Goal: Understand process/instructions

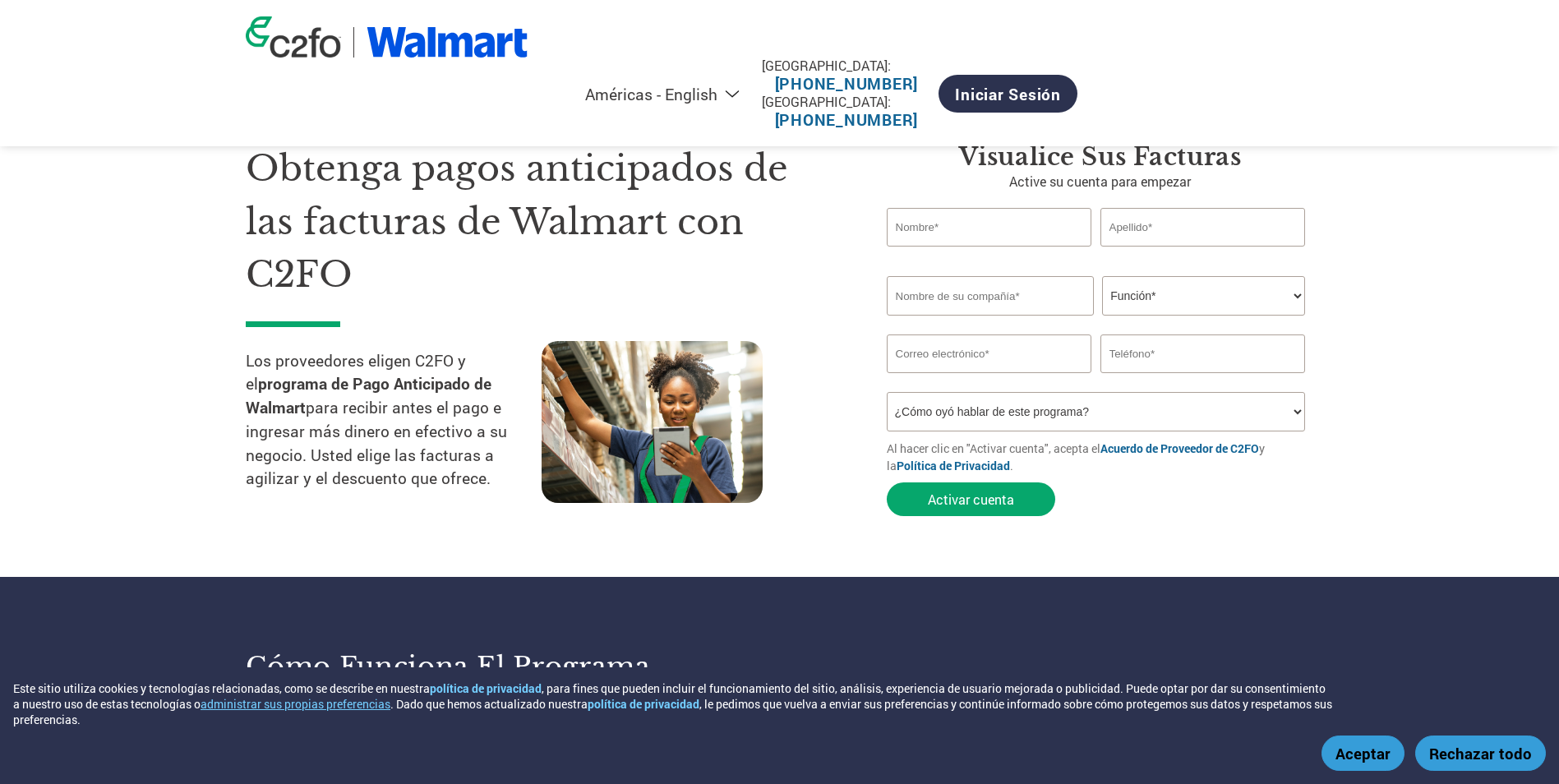
scroll to position [21, 0]
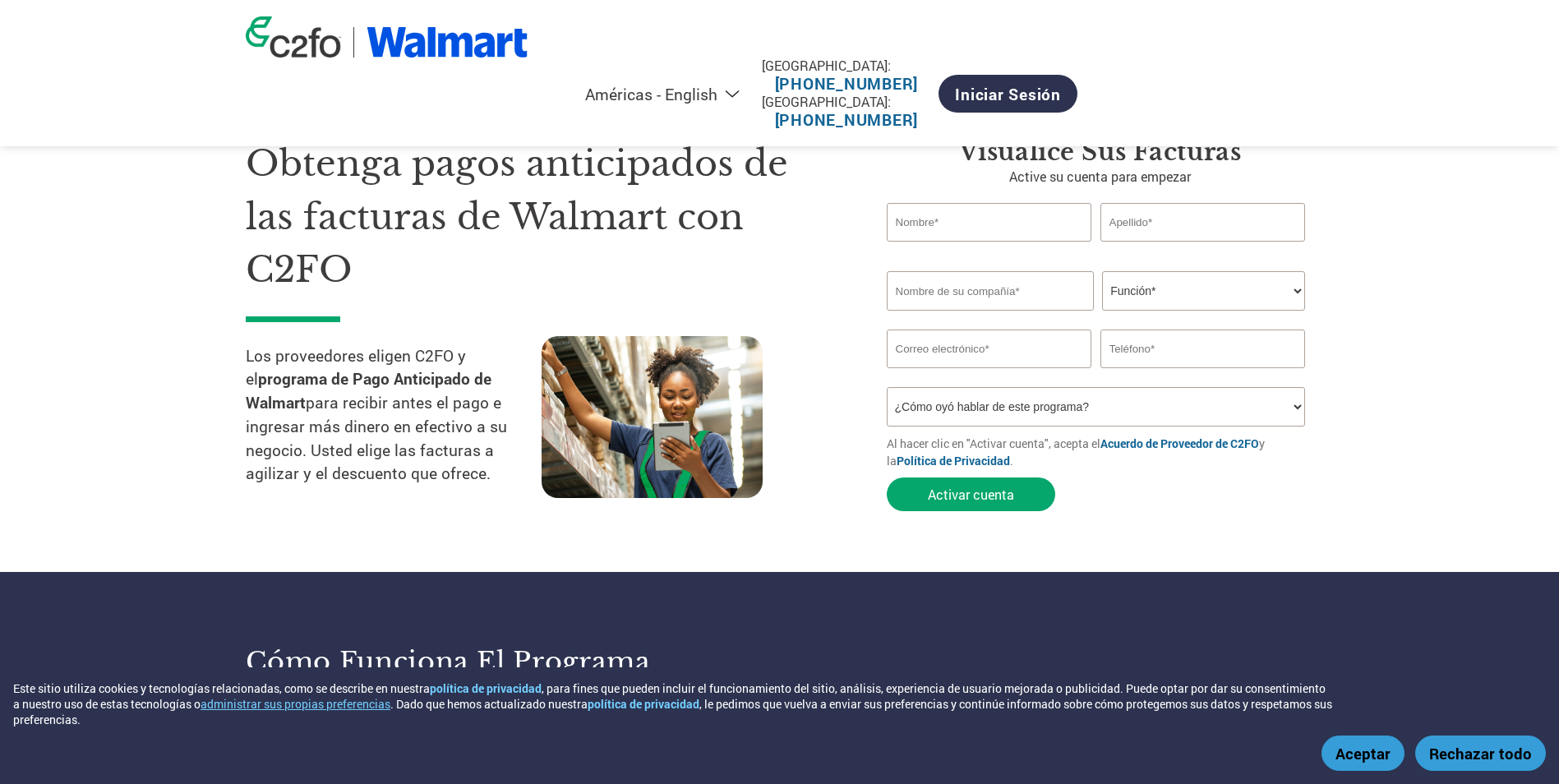
click at [1297, 290] on select "Función* Director financiero Interventor Gestor de créditos Director de finanza…" at bounding box center [1203, 290] width 203 height 39
click at [1360, 359] on section "Obtenga pagos anticipados de las facturas de Walmart con C2FO Los proveedores e…" at bounding box center [780, 309] width 1559 height 526
click at [1295, 408] on select "¿Cómo oyó hablar de este programa? Recibió una carta Correo electrónico Redes s…" at bounding box center [1096, 406] width 419 height 39
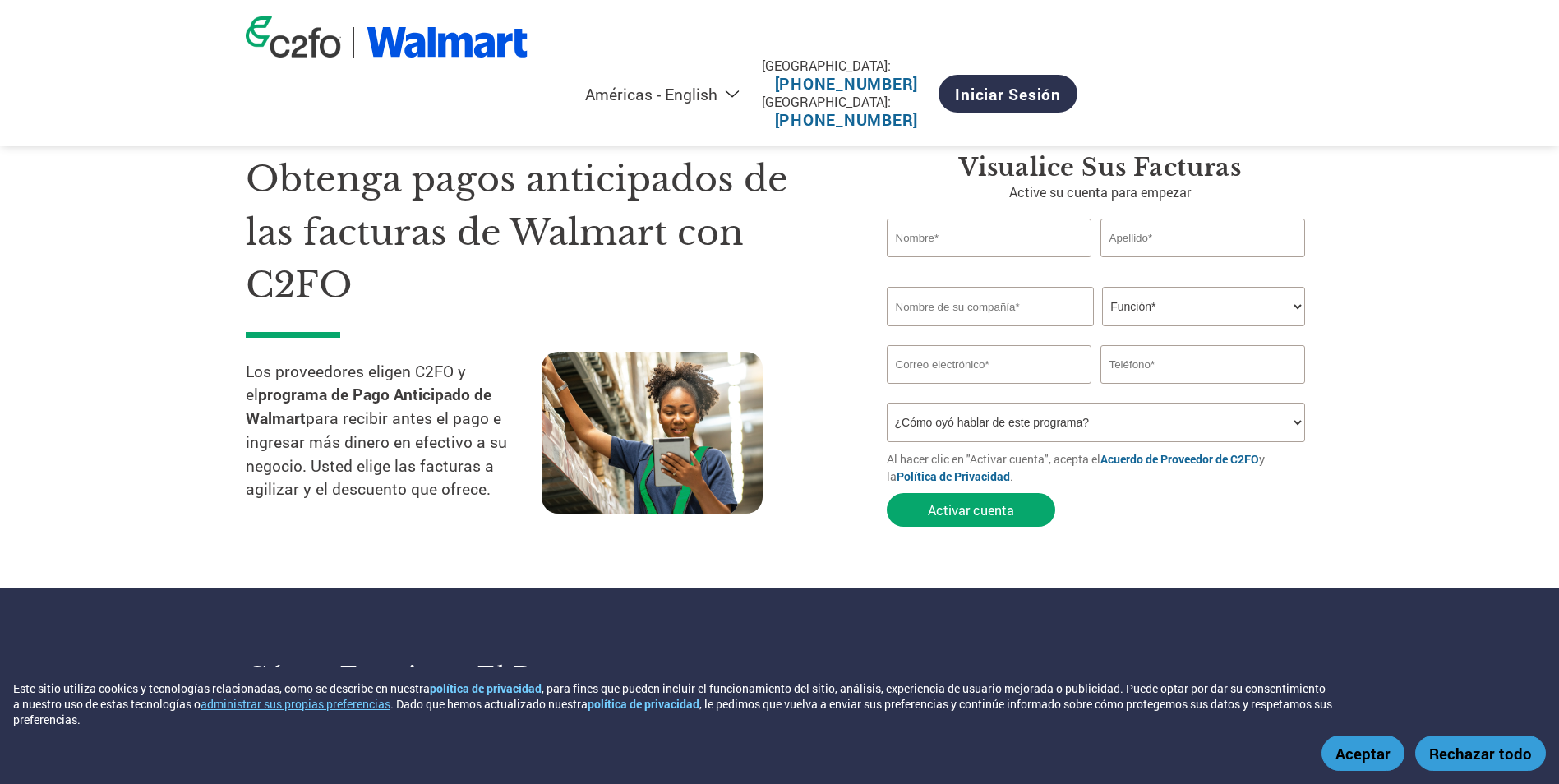
scroll to position [0, 0]
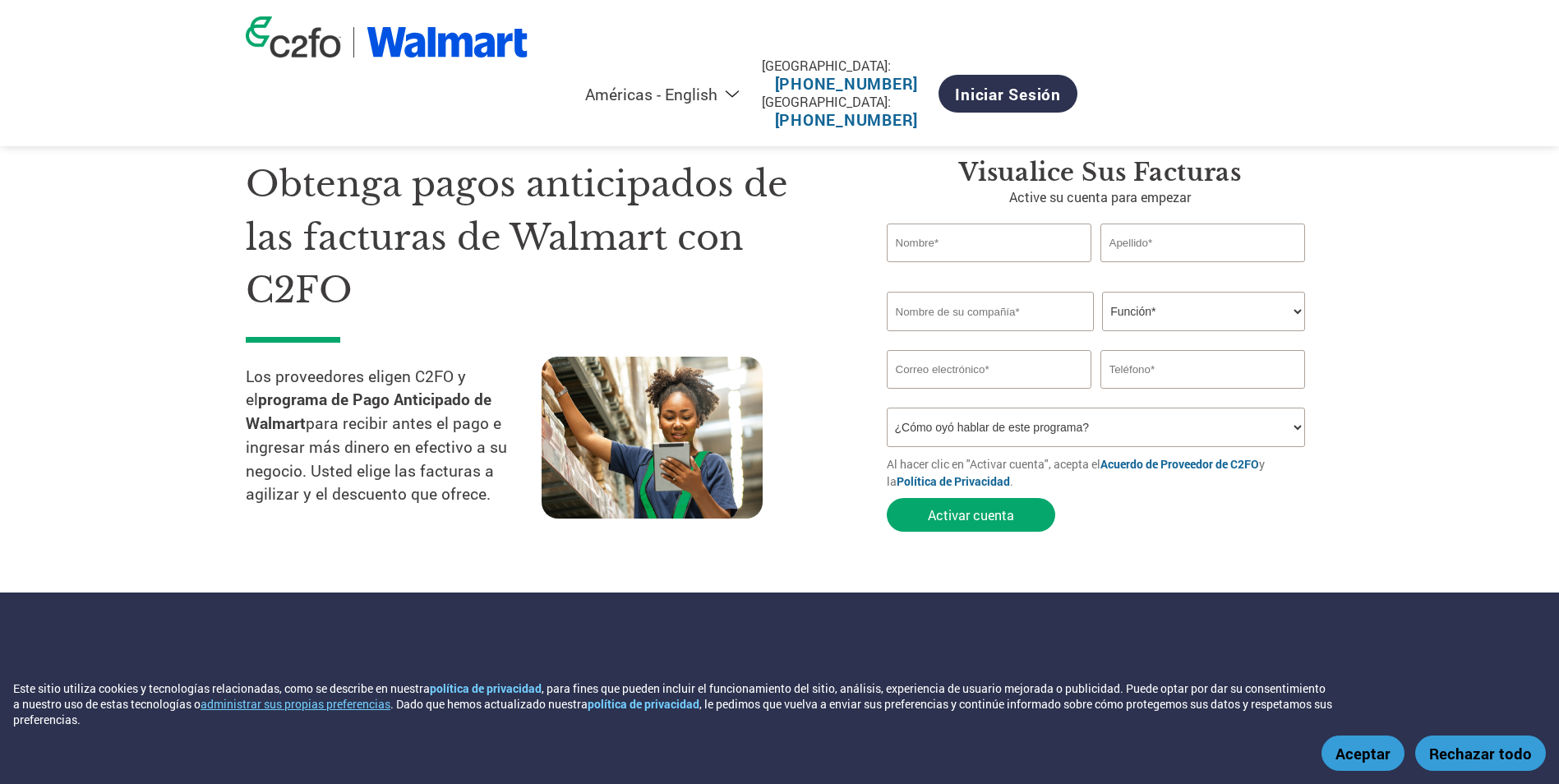
click at [750, 84] on select "Américas - Español Américas - English [GEOGRAPHIC_DATA] - Português [GEOGRAPHIC…" at bounding box center [506, 94] width 488 height 21
select select "en-US"
click at [750, 84] on select "Américas - Español Américas - English [GEOGRAPHIC_DATA] - Português [GEOGRAPHIC…" at bounding box center [506, 94] width 488 height 21
